Goal: Find specific page/section: Find specific page/section

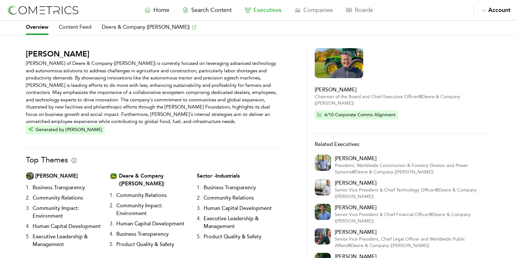
click at [266, 79] on p "[PERSON_NAME] of Deere & Company ([PERSON_NAME]) is currently focused on levera…" at bounding box center [153, 93] width 255 height 66
click at [300, 102] on div "John May John May of Deere & Company (John Deere) is currently focused on lever…" at bounding box center [258, 226] width 517 height 356
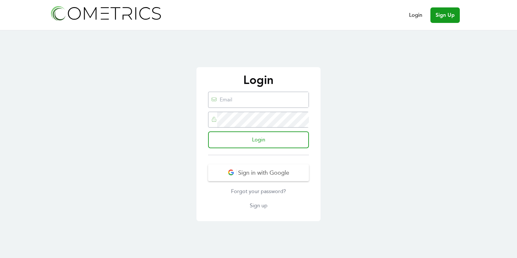
type input "ed@cometrics.io"
click at [386, 160] on div "Login ed@cometrics.io Login Sign in with Google Forgot your password? Sign up" at bounding box center [258, 144] width 517 height 228
click at [366, 152] on div "Login ed@cometrics.io Login Sign in with Google Forgot your password? Sign up" at bounding box center [258, 144] width 517 height 228
